Goal: Information Seeking & Learning: Check status

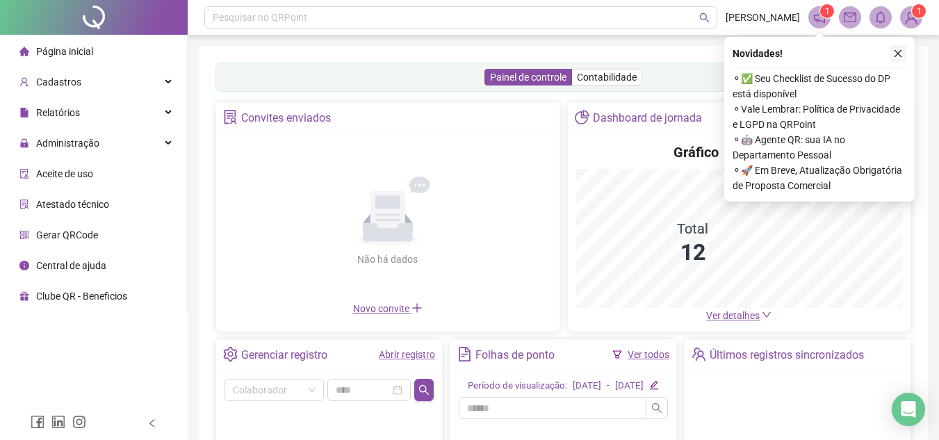
click at [899, 51] on icon "close" at bounding box center [898, 54] width 10 height 10
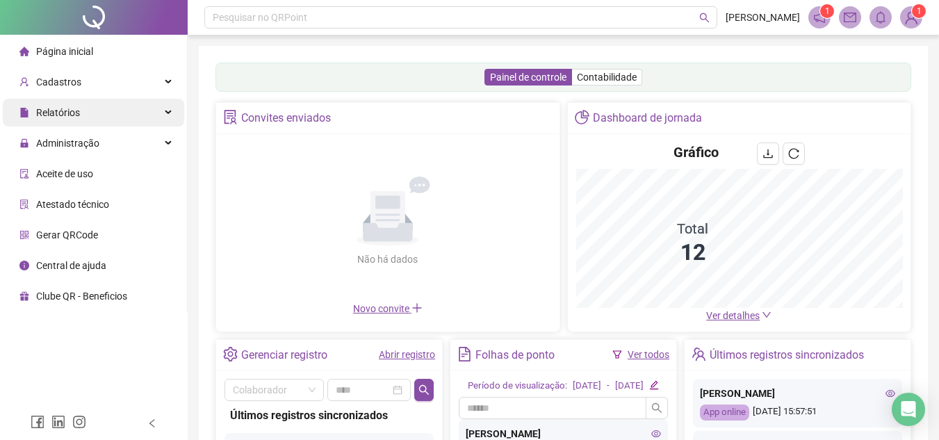
click at [169, 115] on div "Relatórios" at bounding box center [93, 113] width 181 height 28
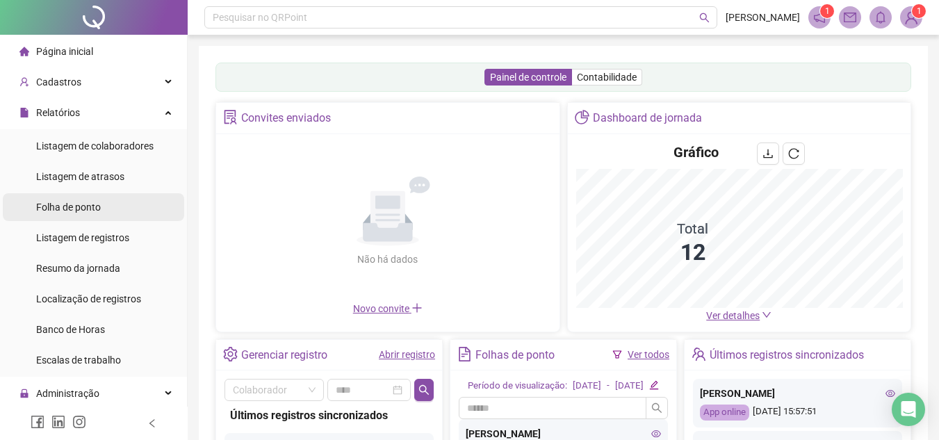
click at [96, 203] on span "Folha de ponto" at bounding box center [68, 207] width 65 height 11
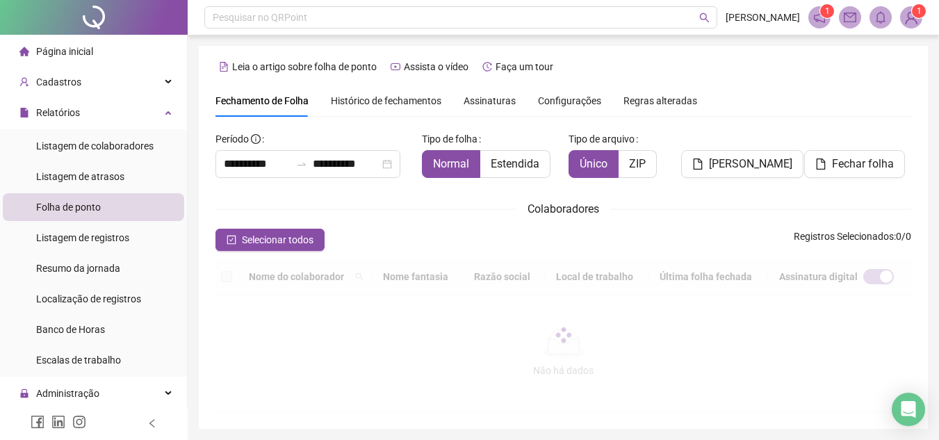
scroll to position [65, 0]
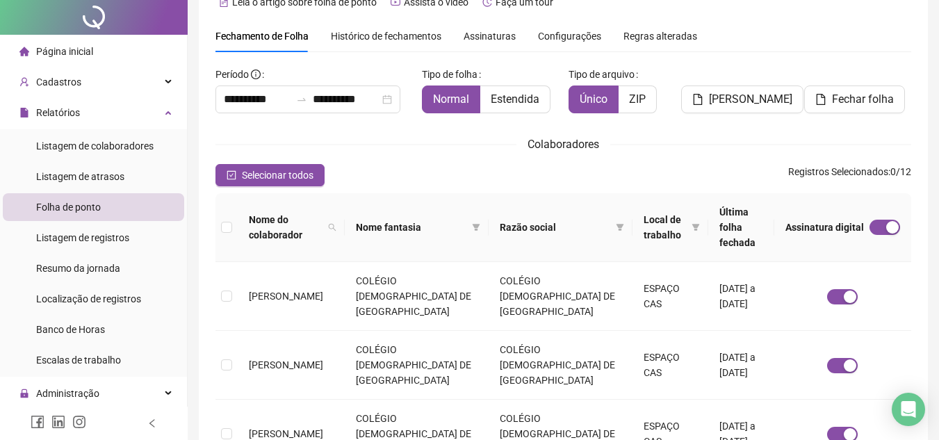
click at [483, 104] on label "Estendida" at bounding box center [515, 99] width 70 height 28
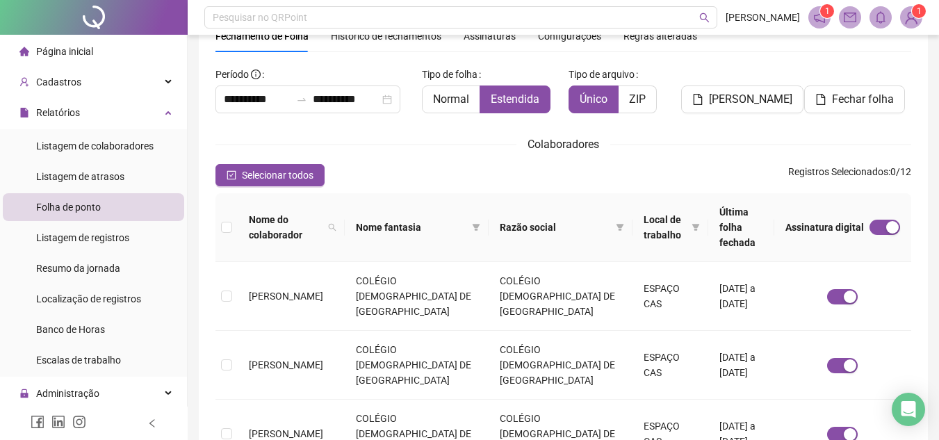
click at [480, 41] on span "Assinaturas" at bounding box center [490, 36] width 52 height 10
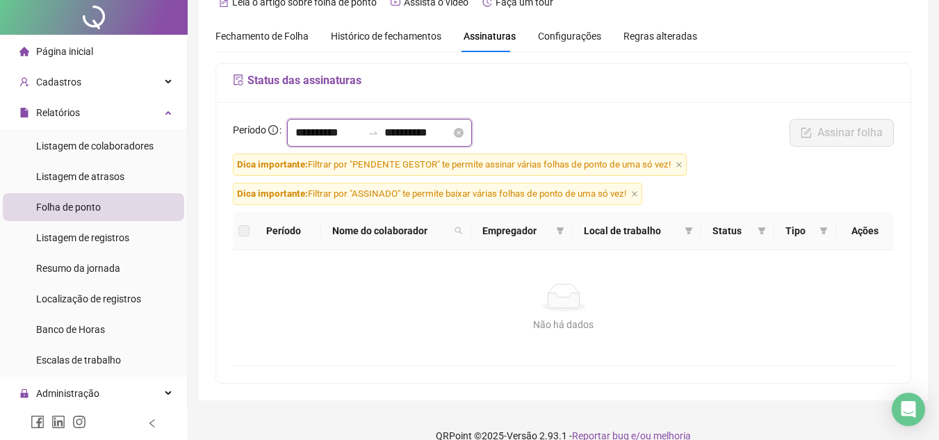
click at [297, 132] on input "**********" at bounding box center [328, 132] width 67 height 17
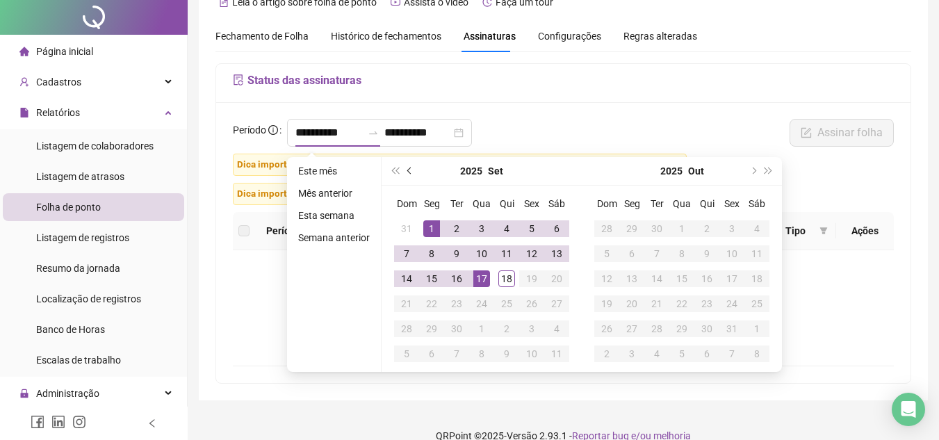
click at [408, 171] on span "prev-year" at bounding box center [410, 171] width 7 height 7
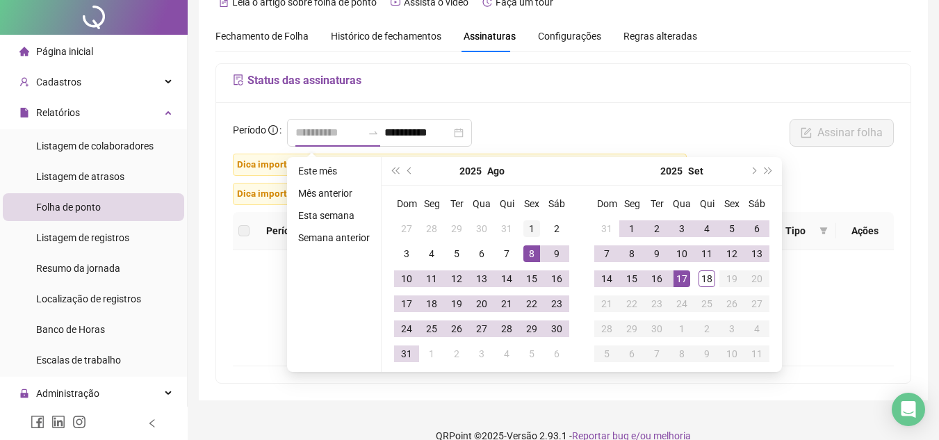
type input "**********"
click at [524, 233] on div "1" at bounding box center [531, 228] width 17 height 17
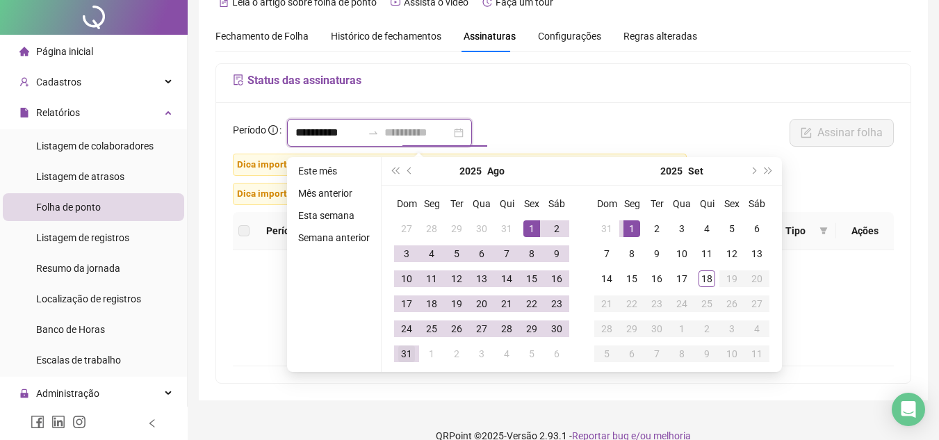
type input "**********"
click at [410, 353] on div "31" at bounding box center [406, 353] width 17 height 17
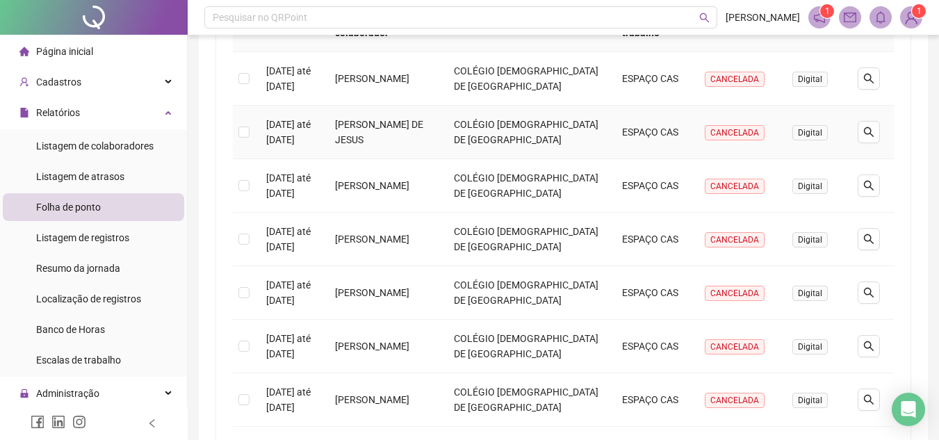
scroll to position [139, 0]
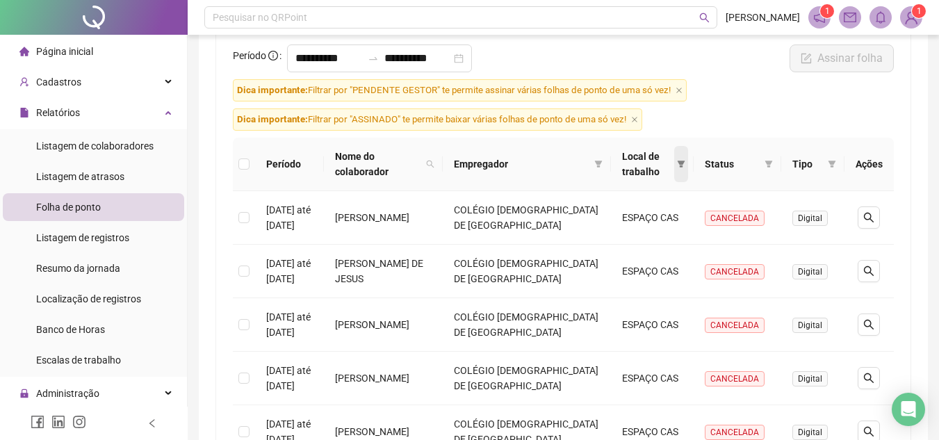
click at [682, 161] on icon "filter" at bounding box center [682, 164] width 8 height 7
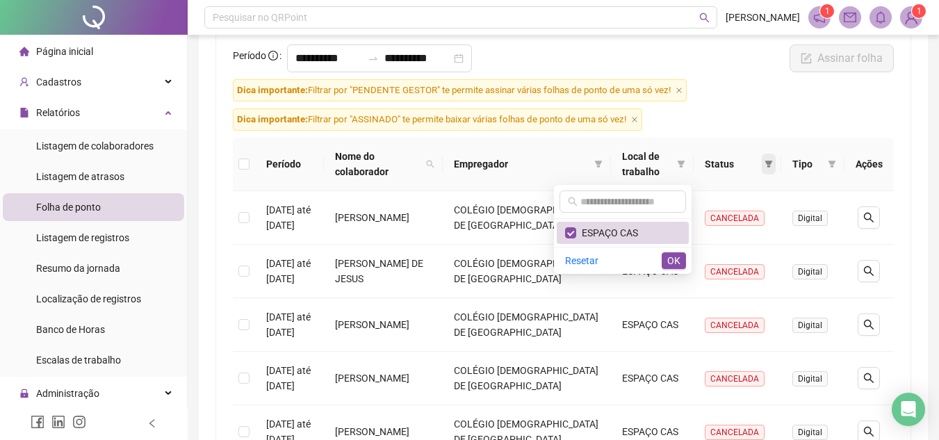
click at [769, 161] on icon "filter" at bounding box center [769, 164] width 8 height 7
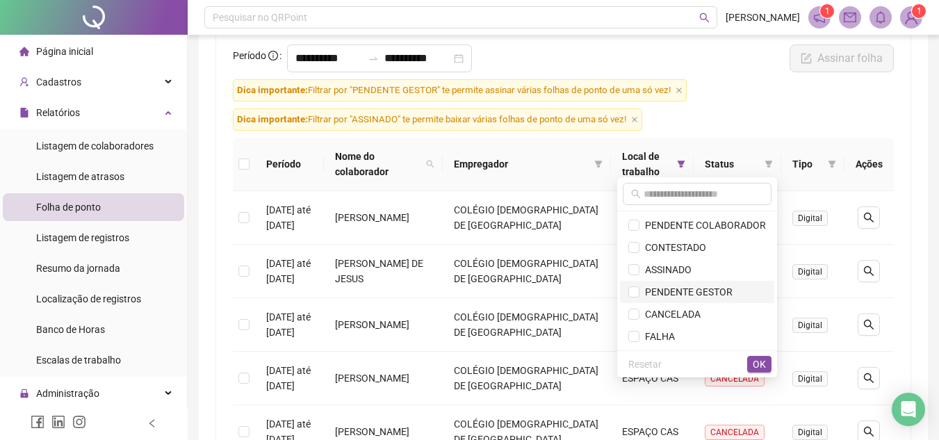
click at [695, 288] on span "PENDENTE GESTOR" at bounding box center [685, 291] width 93 height 11
click at [653, 224] on span "PENDENTE COLABORADOR" at bounding box center [702, 225] width 127 height 11
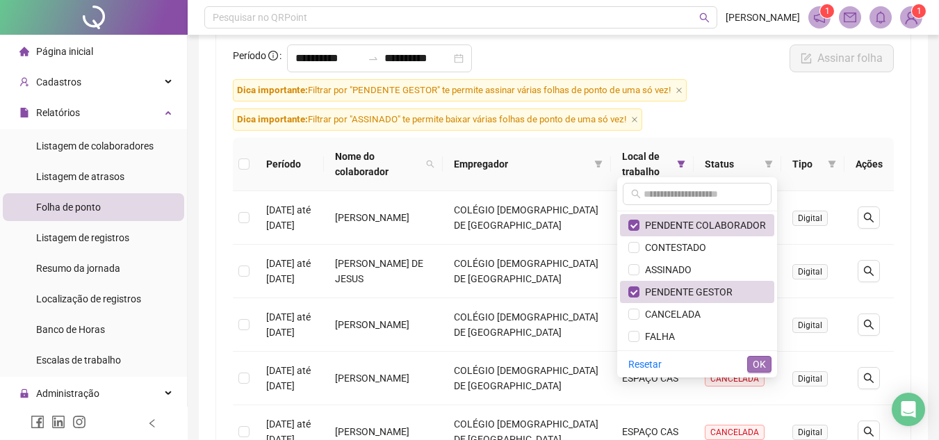
click at [751, 363] on button "OK" at bounding box center [759, 364] width 24 height 17
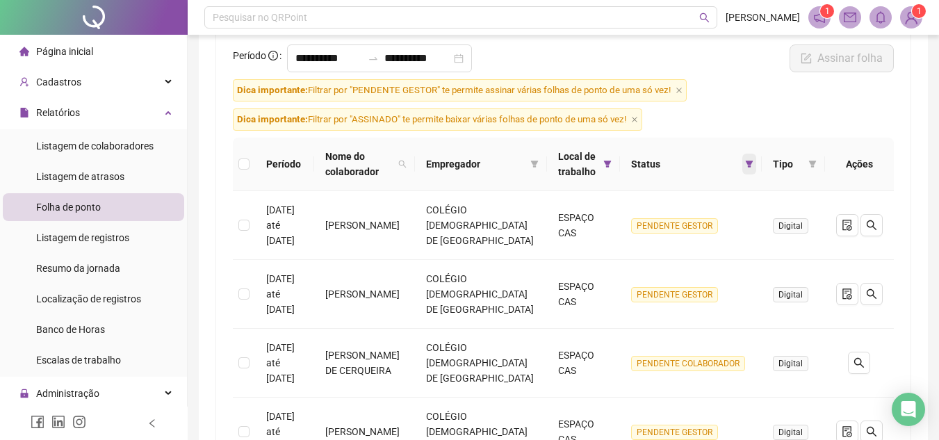
click at [752, 168] on span at bounding box center [749, 164] width 14 height 21
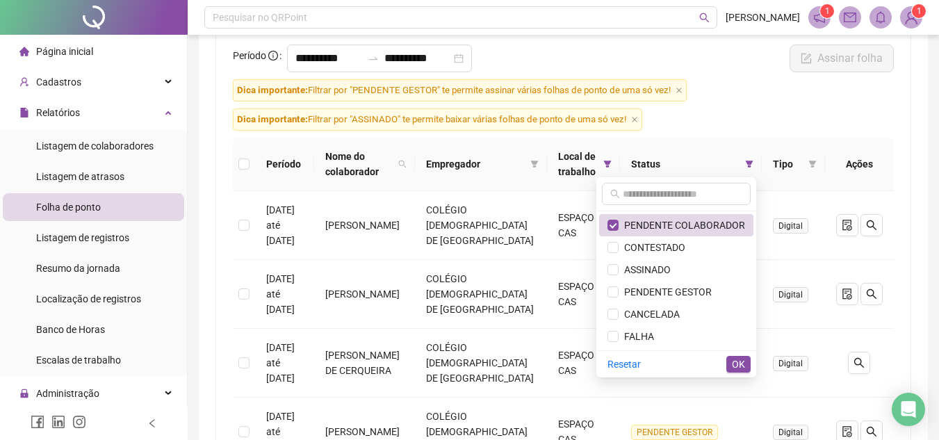
drag, startPoint x: 742, startPoint y: 368, endPoint x: 732, endPoint y: 361, distance: 12.5
click at [742, 366] on span "OK" at bounding box center [738, 364] width 13 height 15
